Goal: Communication & Community: Participate in discussion

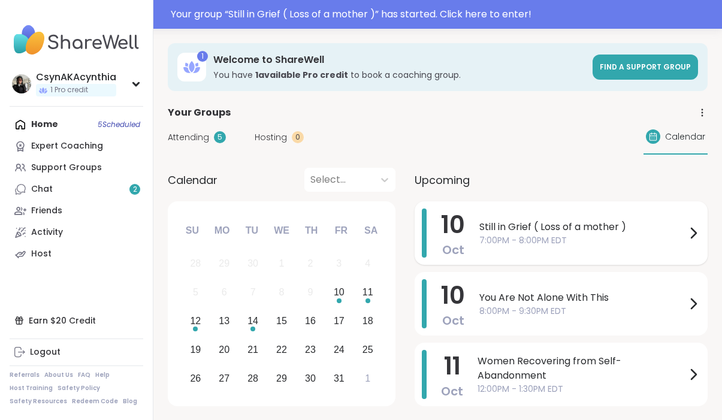
click at [587, 233] on span "Still in Grief ( Loss of a mother )" at bounding box center [582, 227] width 207 height 14
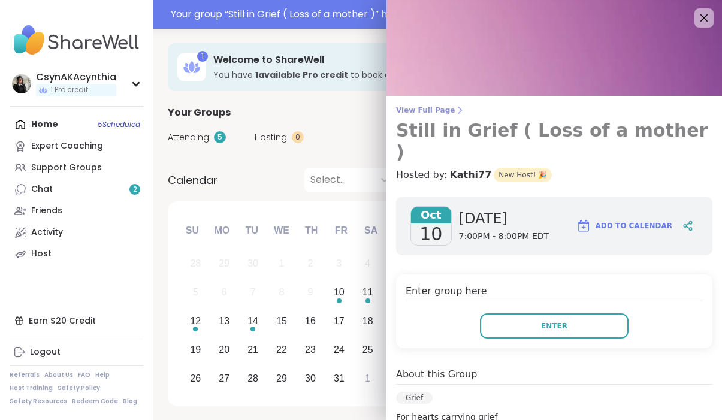
click at [439, 109] on span "View Full Page" at bounding box center [554, 110] width 316 height 10
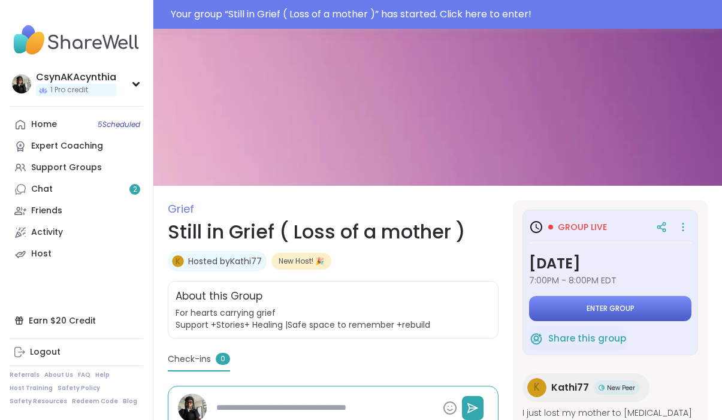
click at [625, 309] on span "Enter group" at bounding box center [611, 309] width 48 height 10
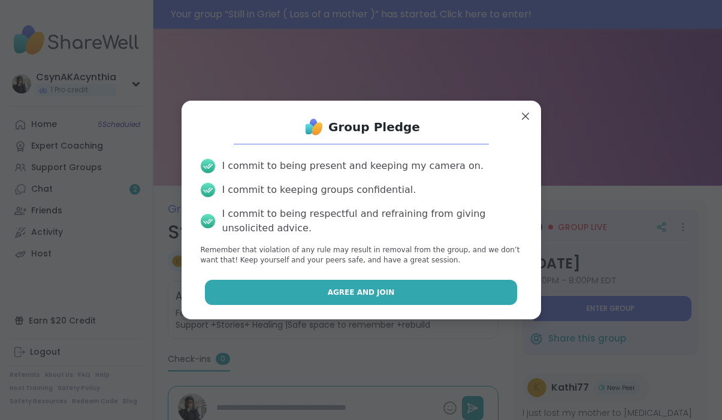
click at [479, 294] on button "Agree and Join" at bounding box center [361, 292] width 312 height 25
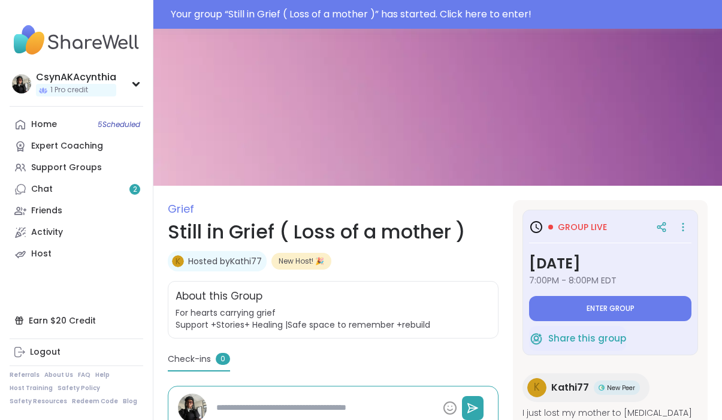
type textarea "*"
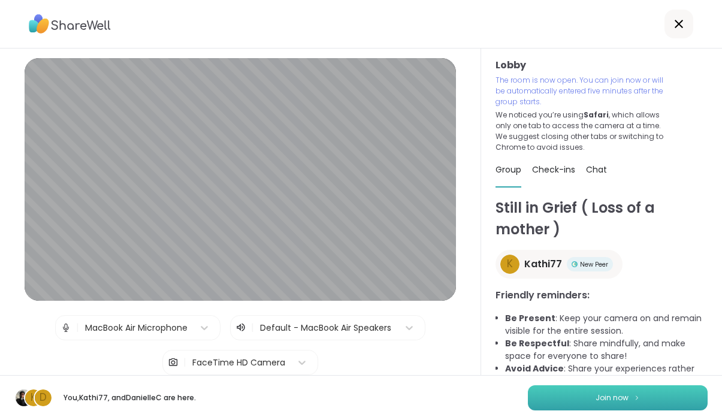
click at [592, 397] on button "Join now" at bounding box center [618, 397] width 180 height 25
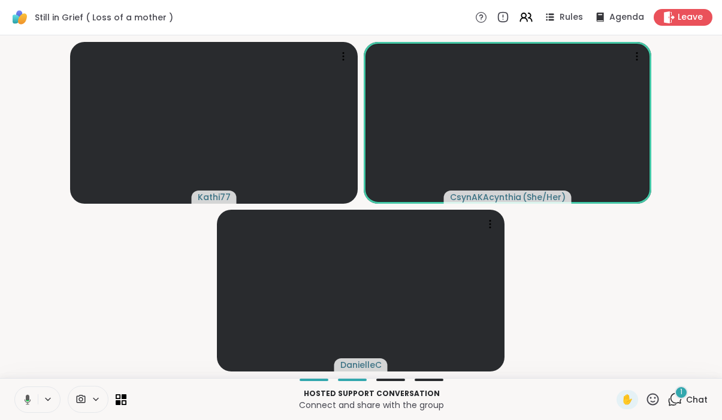
click at [677, 400] on icon at bounding box center [675, 399] width 15 height 15
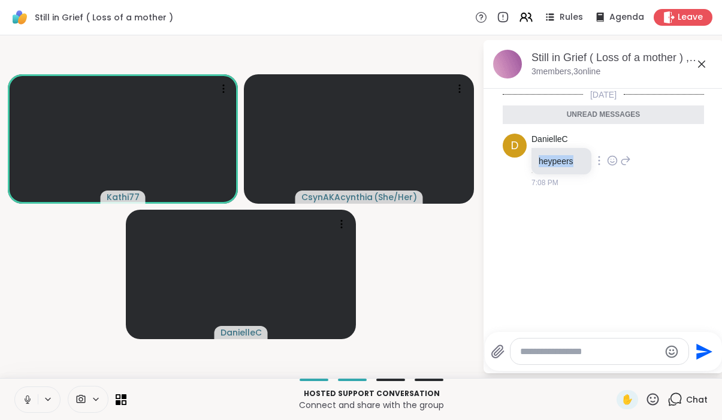
drag, startPoint x: 539, startPoint y: 162, endPoint x: 574, endPoint y: 165, distance: 35.5
click at [574, 165] on p "heypeers" at bounding box center [562, 161] width 46 height 12
copy p "heypeers"
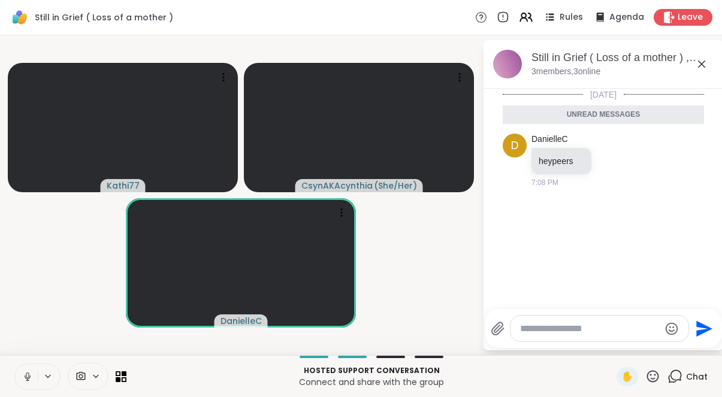
click at [455, 42] on video-player-container "Kathi77 CsynAKAcynthia ( She/Her ) DanielleC" at bounding box center [241, 195] width 468 height 310
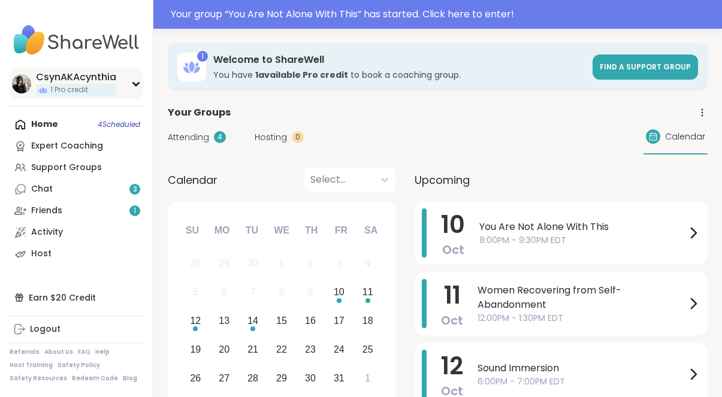
click at [24, 85] on img at bounding box center [21, 83] width 19 height 19
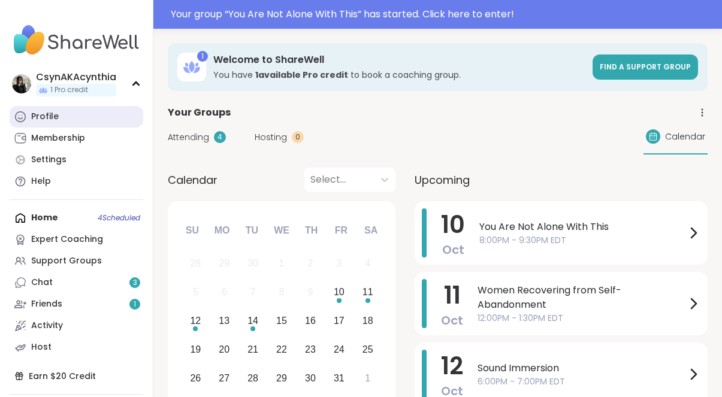
click at [40, 117] on div "Profile" at bounding box center [45, 117] width 28 height 12
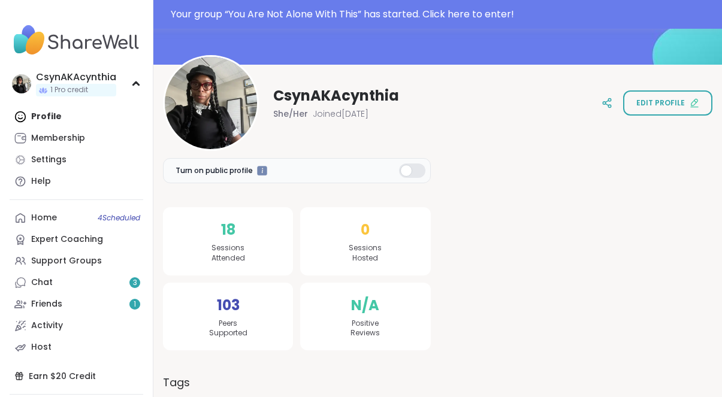
scroll to position [114, 0]
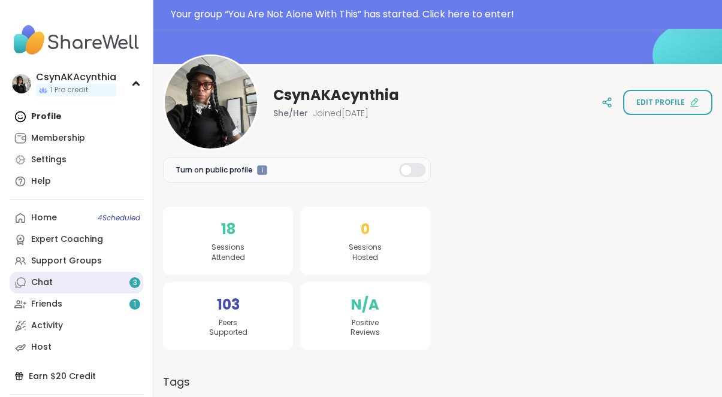
click at [58, 282] on link "Chat 3" at bounding box center [77, 283] width 134 height 22
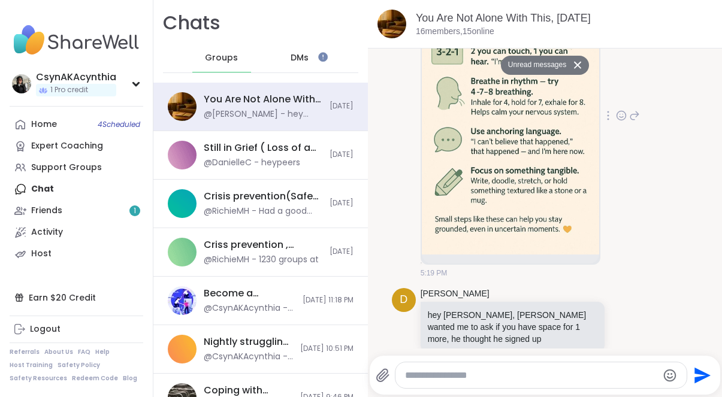
scroll to position [2088, 0]
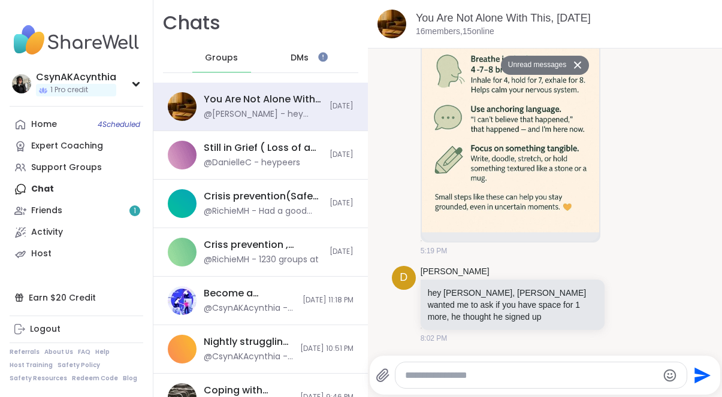
click at [307, 56] on span "DMs" at bounding box center [300, 58] width 18 height 12
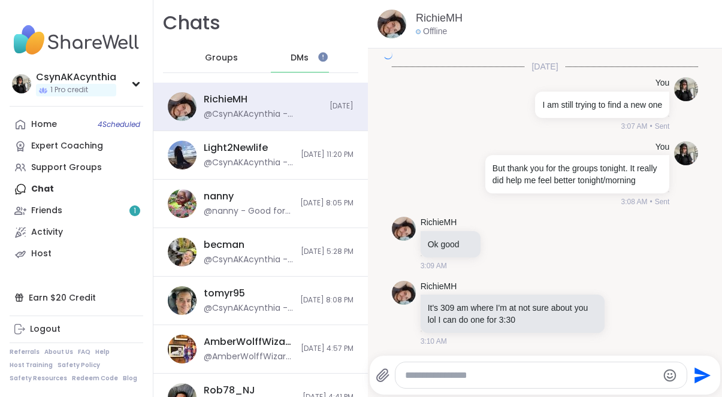
scroll to position [1477, 0]
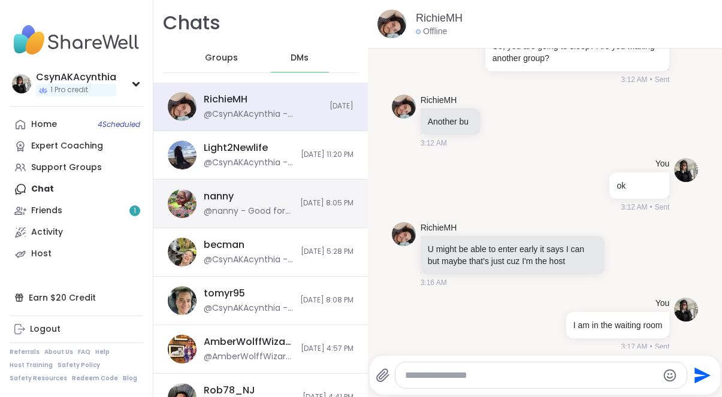
click at [310, 216] on div "nanny @nanny - Good for you, I am so proud of you. Let me know when you are goi…" at bounding box center [260, 204] width 215 height 49
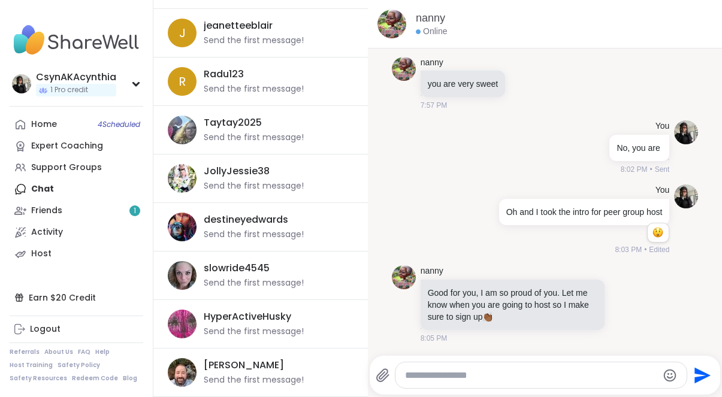
scroll to position [947, 0]
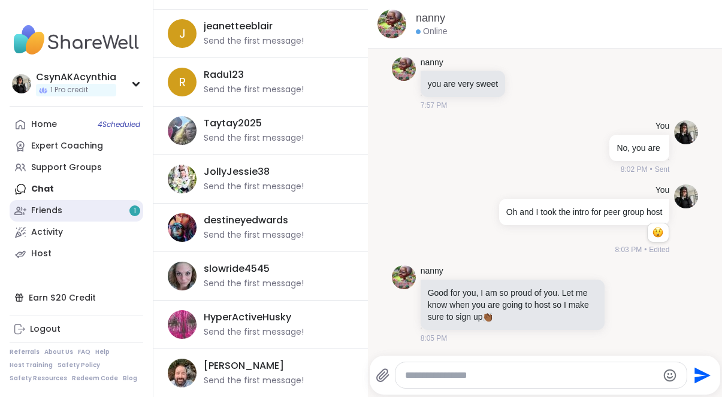
click at [89, 211] on link "Friends 1" at bounding box center [77, 211] width 134 height 22
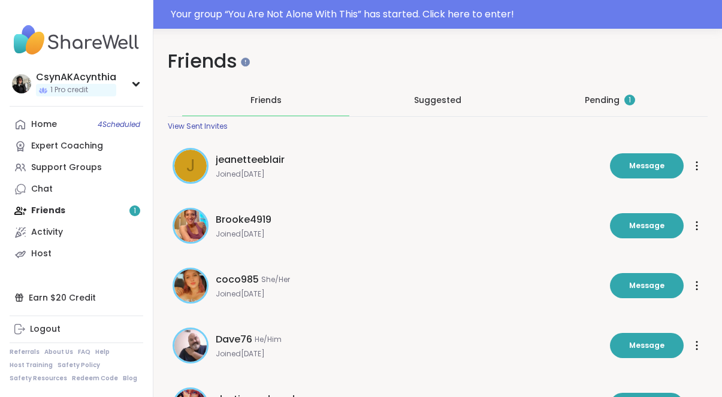
click at [610, 96] on div "Pending 1" at bounding box center [610, 100] width 50 height 12
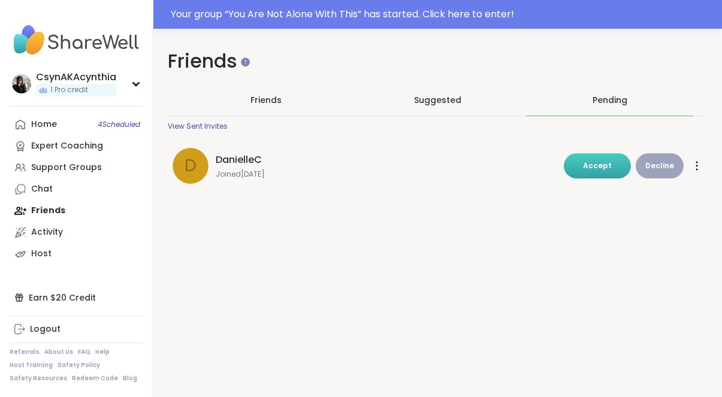
click at [596, 165] on span "Accept" at bounding box center [597, 166] width 29 height 10
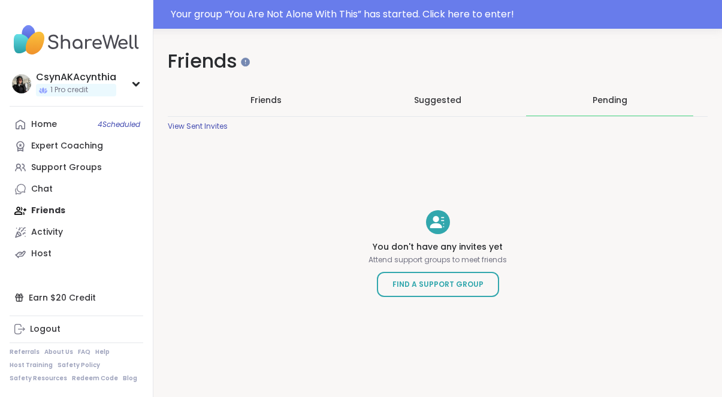
click at [210, 126] on div "View Sent Invites" at bounding box center [198, 127] width 60 height 10
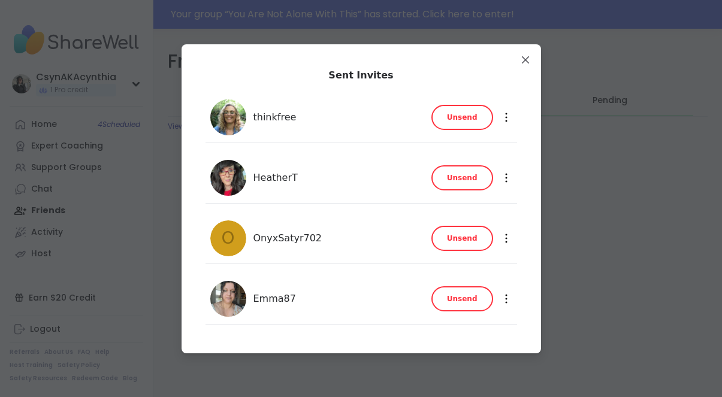
click at [505, 118] on icon at bounding box center [506, 118] width 2 height 10
click at [466, 115] on span "Unsend" at bounding box center [462, 117] width 31 height 11
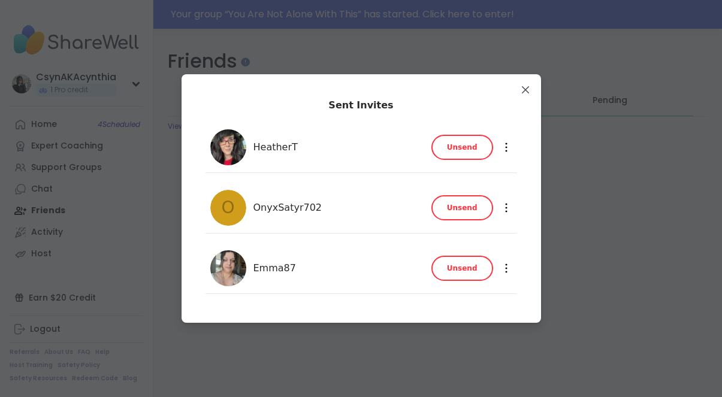
click at [469, 268] on span "Unsend" at bounding box center [462, 268] width 31 height 11
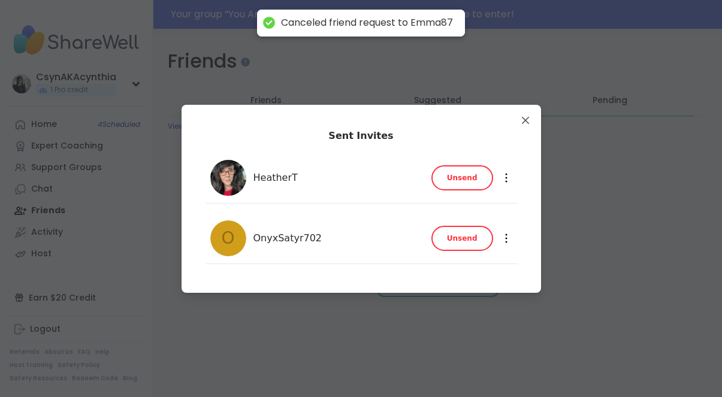
click at [465, 236] on span "Unsend" at bounding box center [462, 238] width 31 height 11
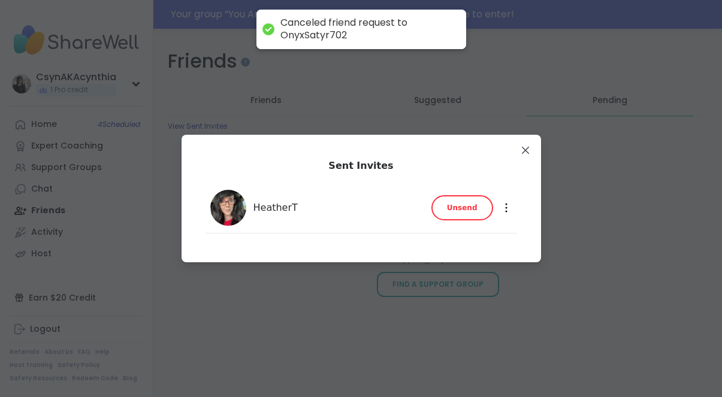
click at [467, 207] on span "Unsend" at bounding box center [462, 208] width 31 height 11
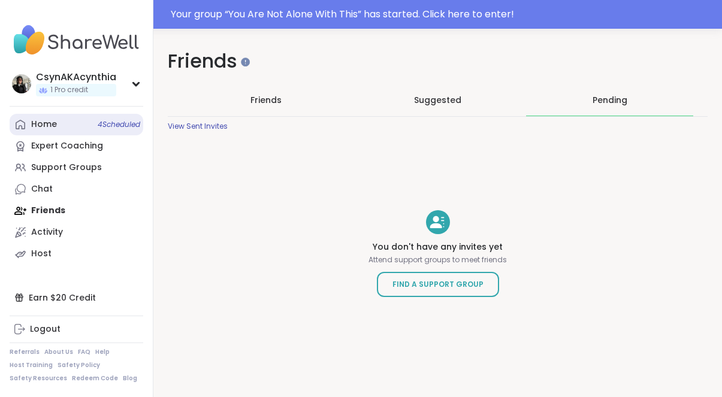
click at [47, 126] on div "Home 4 Scheduled" at bounding box center [44, 125] width 26 height 12
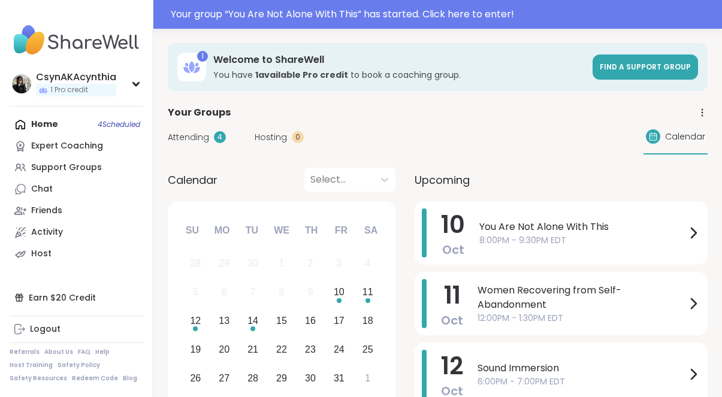
click at [44, 124] on div "Home 4 Scheduled Expert Coaching Support Groups Chat Friends Activity Host" at bounding box center [77, 189] width 134 height 151
click at [110, 122] on div "Home 4 Scheduled Expert Coaching Support Groups Chat Friends Activity Host" at bounding box center [77, 189] width 134 height 151
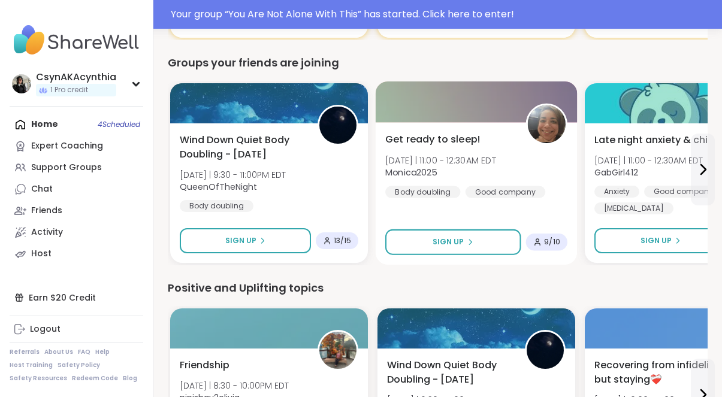
scroll to position [1045, 0]
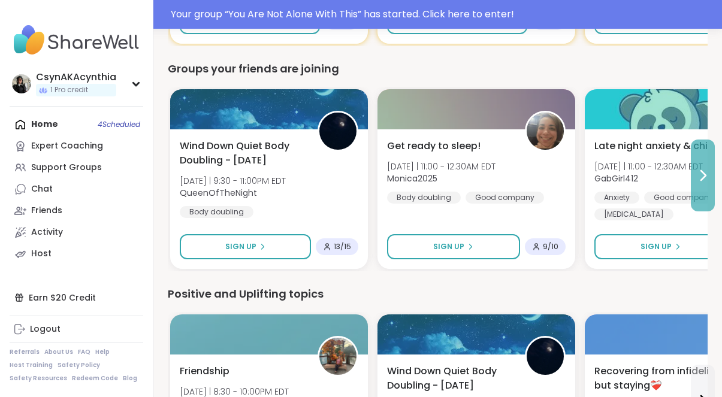
click at [699, 181] on icon at bounding box center [703, 175] width 14 height 14
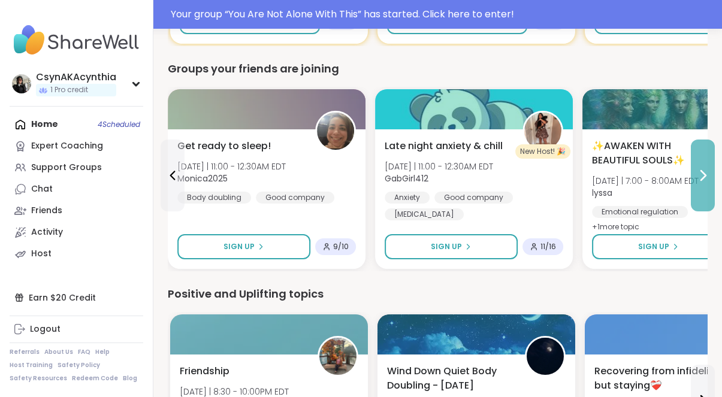
click at [699, 181] on icon at bounding box center [703, 175] width 14 height 14
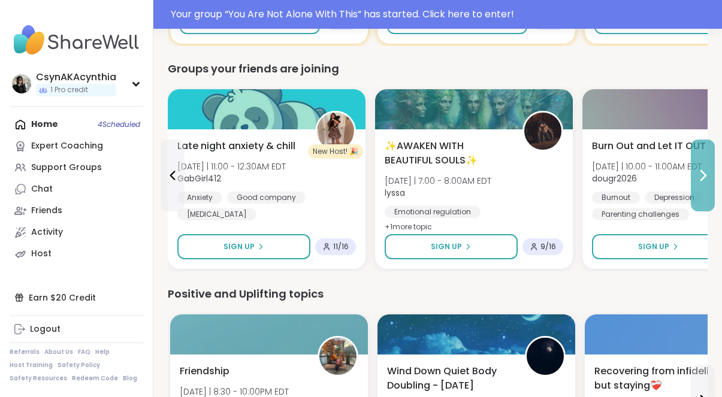
click at [699, 182] on icon at bounding box center [703, 175] width 14 height 14
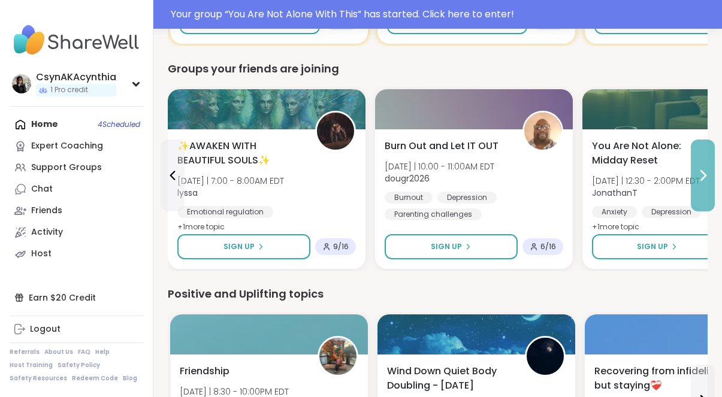
click at [699, 182] on icon at bounding box center [703, 175] width 14 height 14
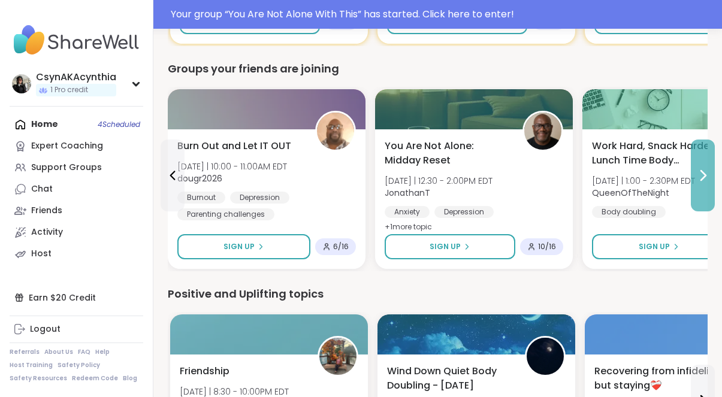
click at [699, 182] on icon at bounding box center [703, 175] width 14 height 14
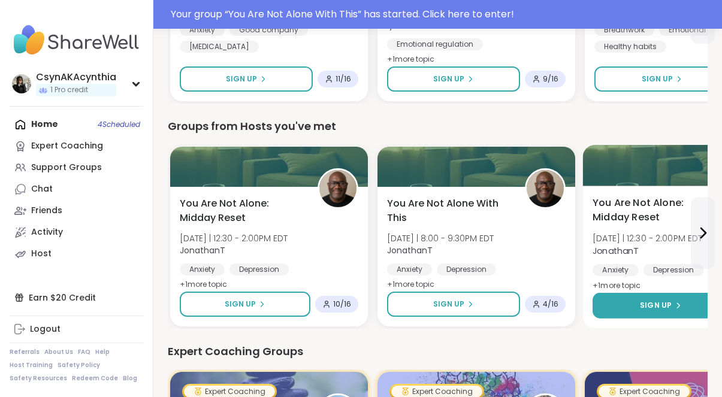
scroll to position [536, 0]
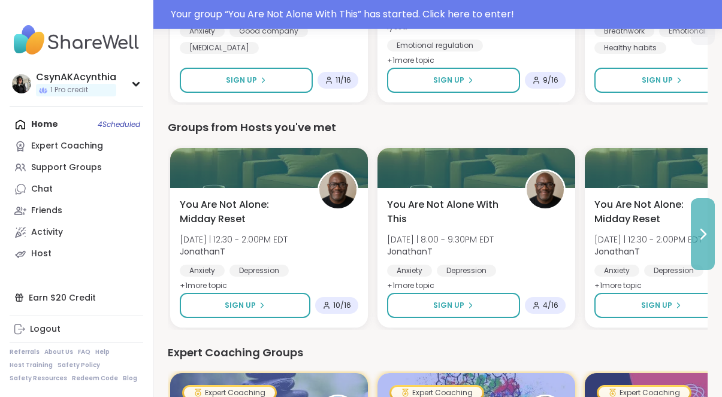
click at [696, 224] on button at bounding box center [703, 234] width 24 height 72
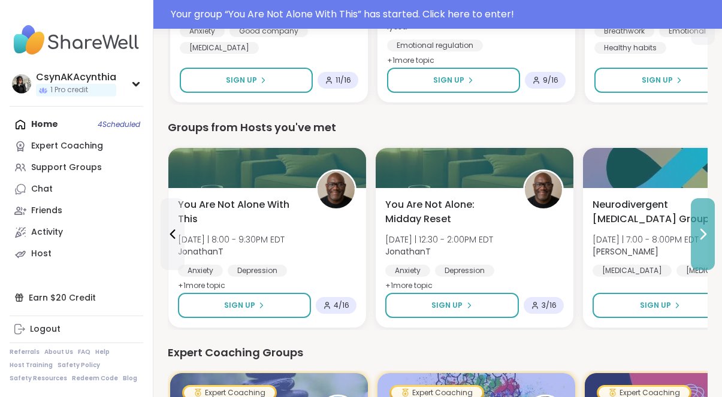
click at [696, 224] on button at bounding box center [703, 234] width 24 height 72
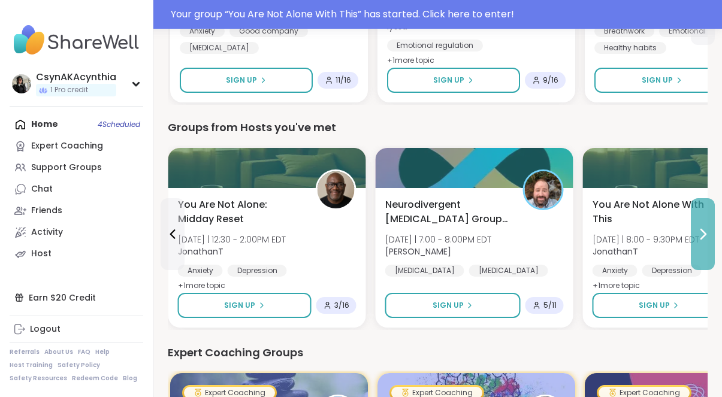
click at [696, 224] on button at bounding box center [703, 234] width 24 height 72
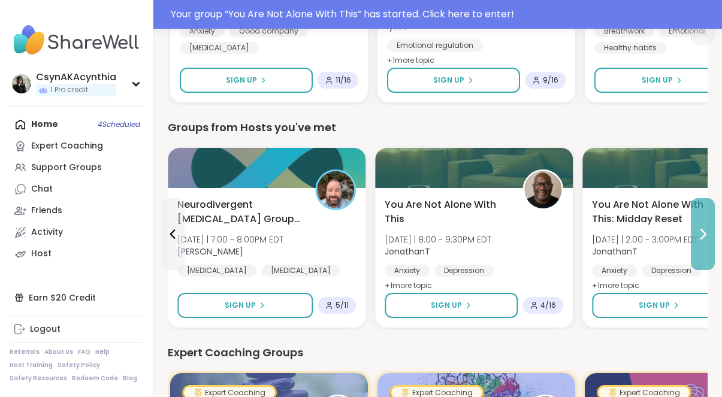
click at [696, 224] on button at bounding box center [703, 234] width 24 height 72
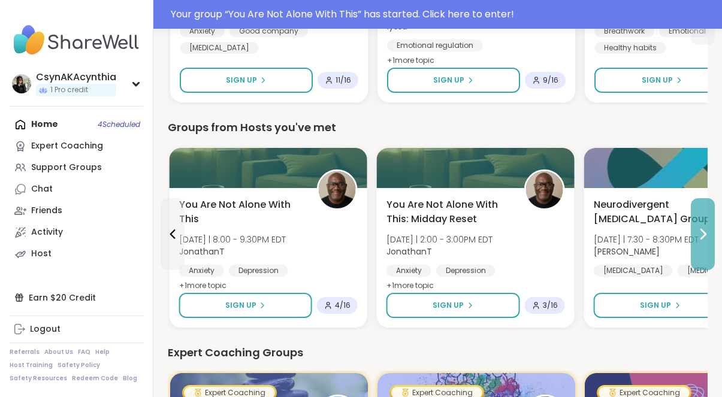
click at [696, 224] on button at bounding box center [703, 234] width 24 height 72
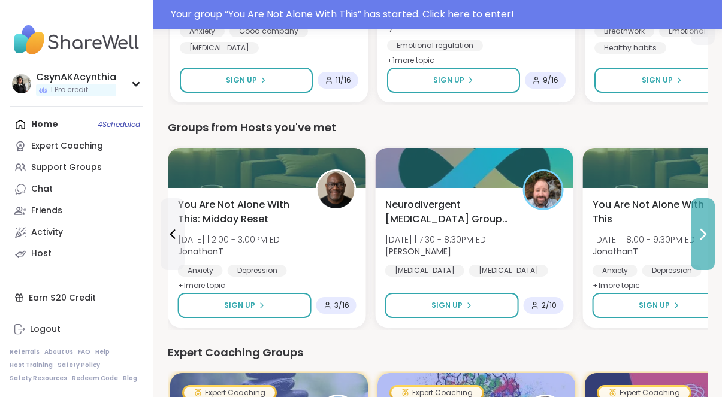
click at [696, 224] on button at bounding box center [703, 234] width 24 height 72
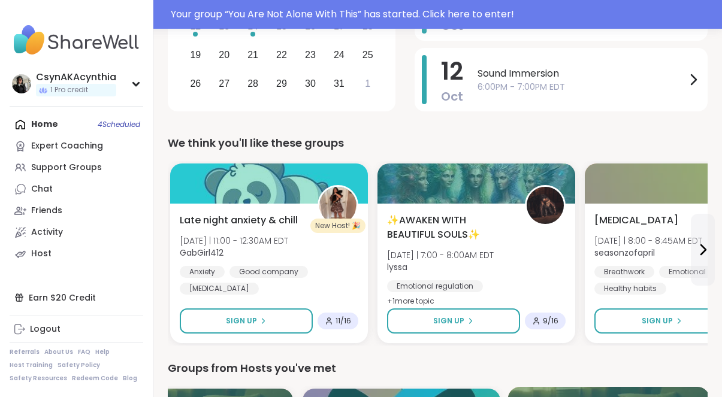
scroll to position [294, 0]
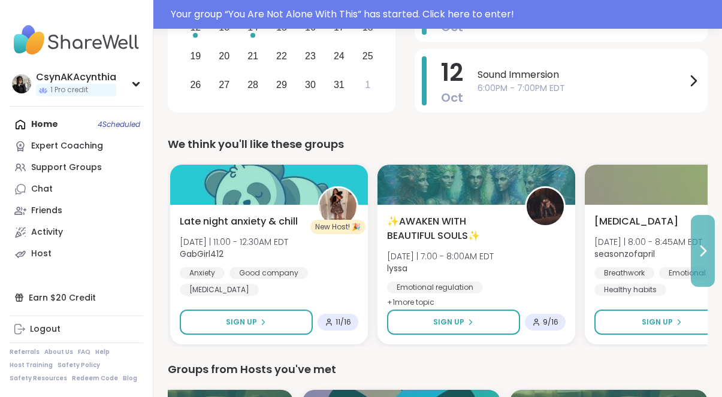
click at [703, 242] on button at bounding box center [703, 251] width 24 height 72
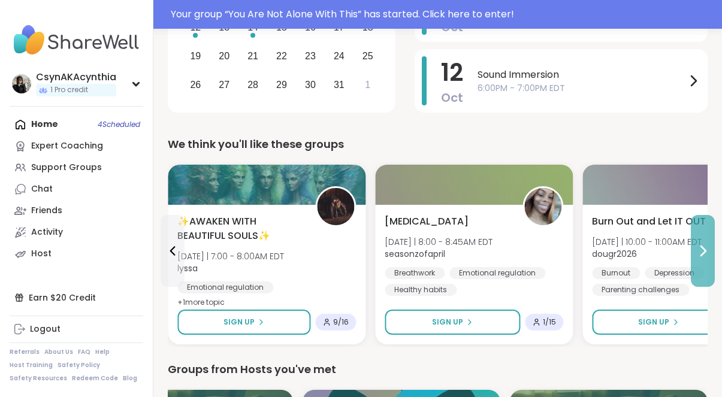
click at [703, 242] on button at bounding box center [703, 251] width 24 height 72
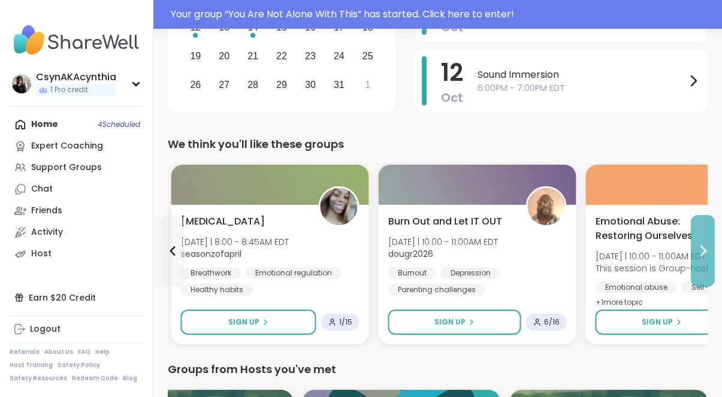
click at [703, 242] on button at bounding box center [703, 251] width 24 height 72
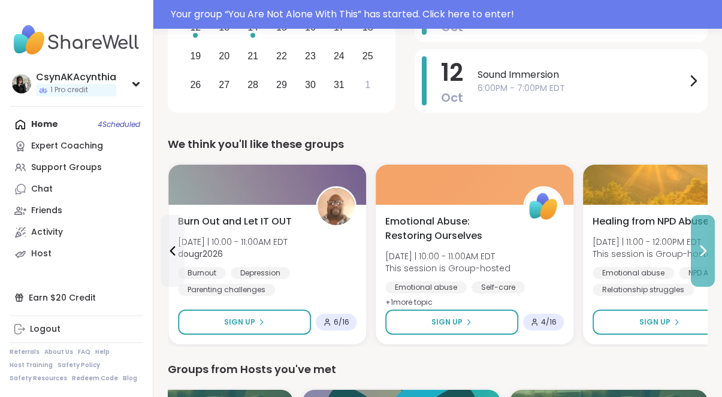
click at [703, 242] on button at bounding box center [703, 251] width 24 height 72
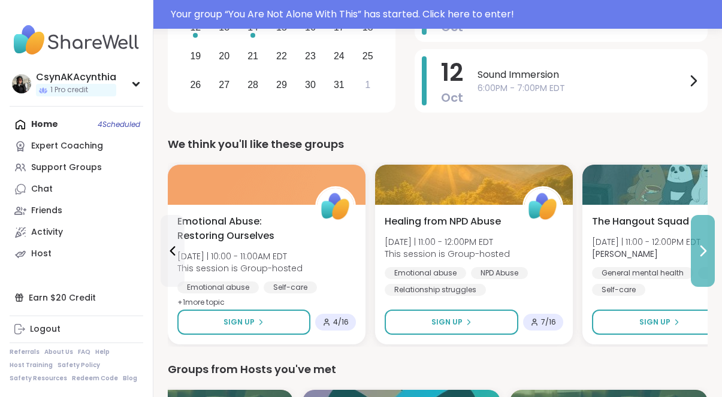
click at [703, 243] on button at bounding box center [703, 251] width 24 height 72
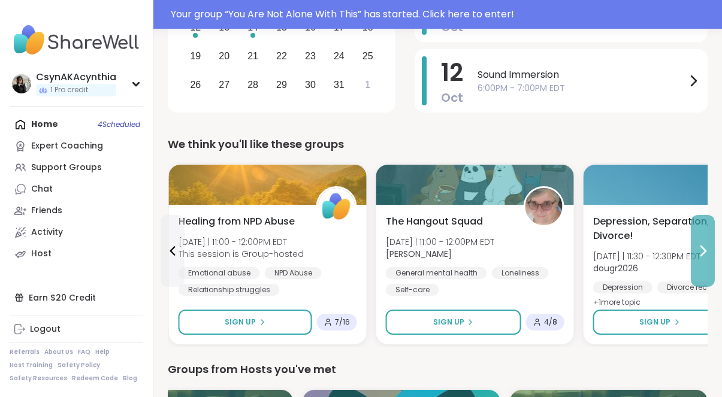
click at [703, 243] on button at bounding box center [703, 251] width 24 height 72
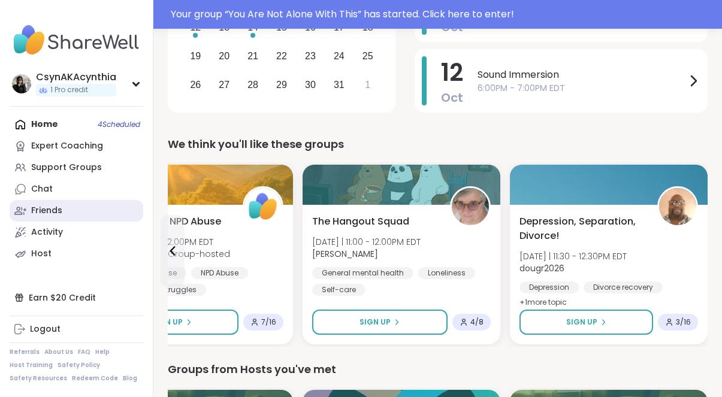
click at [51, 210] on div "Friends" at bounding box center [46, 211] width 31 height 12
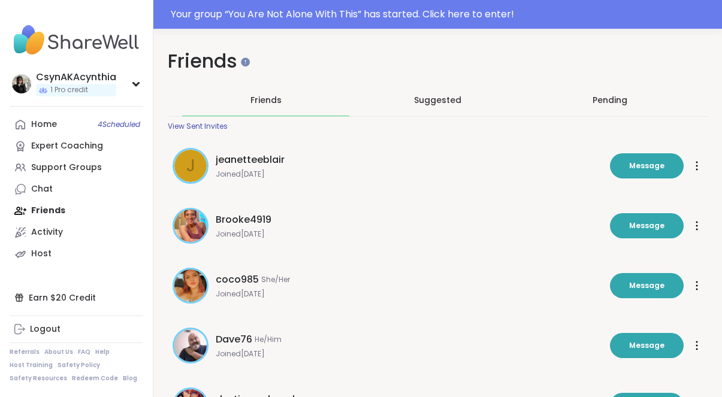
click at [263, 102] on span "Friends" at bounding box center [266, 100] width 31 height 12
click at [262, 98] on span "Friends" at bounding box center [266, 100] width 31 height 12
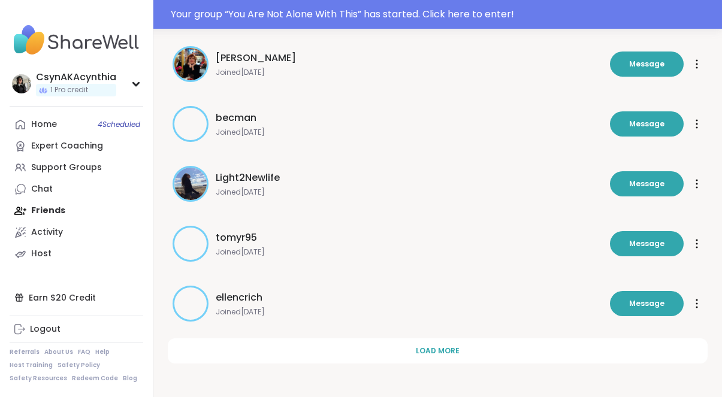
scroll to position [401, 0]
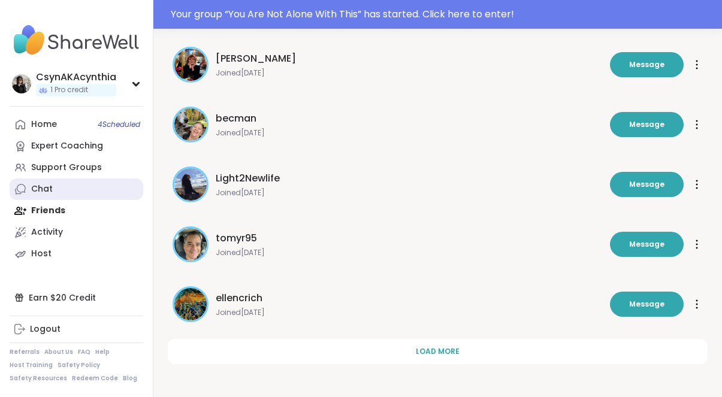
click at [48, 185] on div "Chat" at bounding box center [42, 189] width 22 height 12
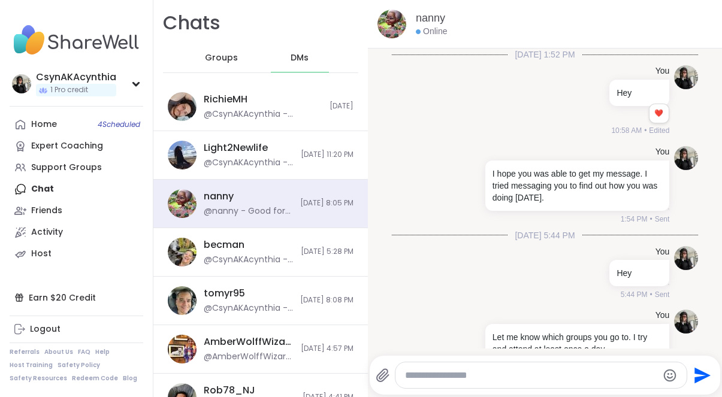
scroll to position [8544, 0]
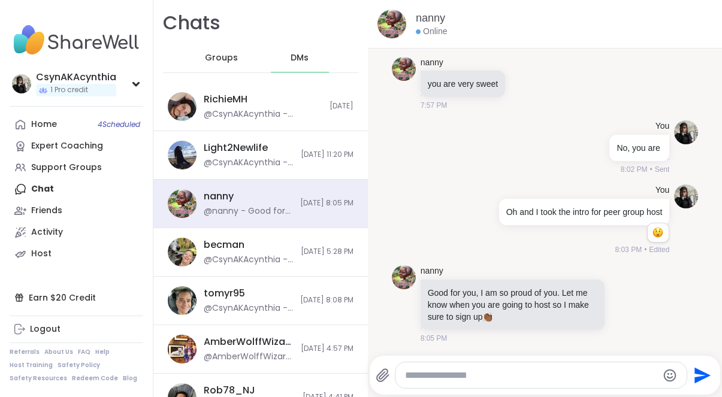
click at [530, 365] on div at bounding box center [541, 376] width 291 height 26
click at [526, 368] on div at bounding box center [541, 376] width 291 height 26
click at [516, 373] on textarea "Type your message" at bounding box center [531, 376] width 252 height 12
type textarea "***"
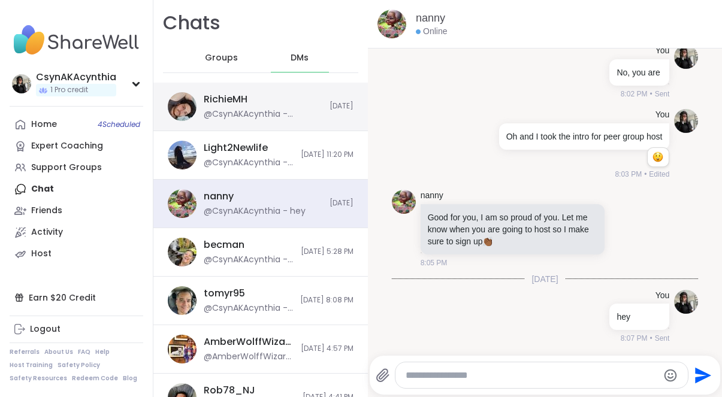
click at [291, 110] on div "@CsynAKAcynthia - 786 627 7879" at bounding box center [263, 114] width 119 height 12
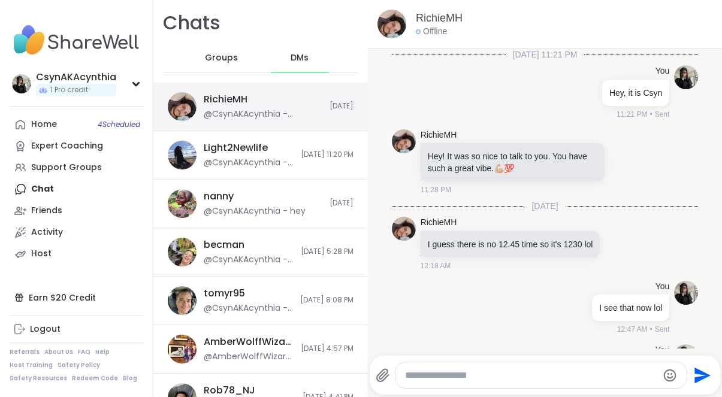
scroll to position [2224, 0]
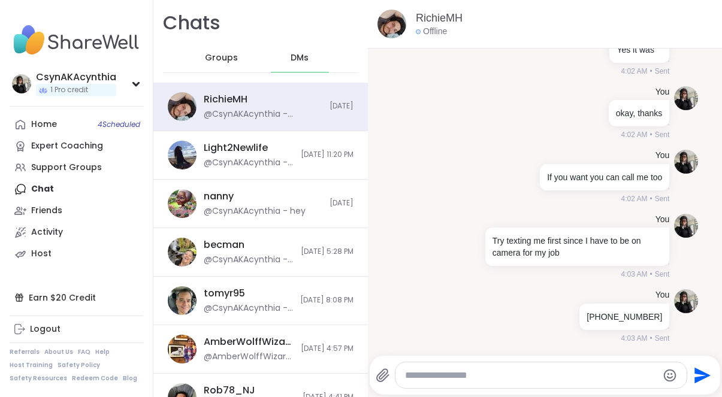
click at [525, 375] on textarea "Type your message" at bounding box center [531, 376] width 252 height 12
type textarea "**********"
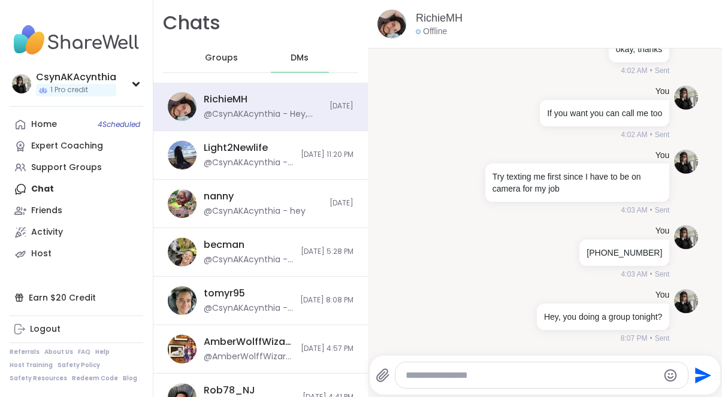
scroll to position [0, 0]
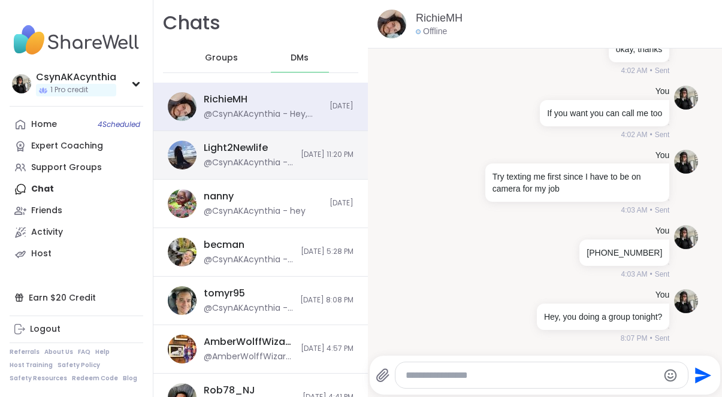
click at [272, 154] on div "Light2Newlife @CsynAKAcynthia - But the video is 256 so how do I get it down to…" at bounding box center [249, 155] width 90 height 28
